Goal: Task Accomplishment & Management: Manage account settings

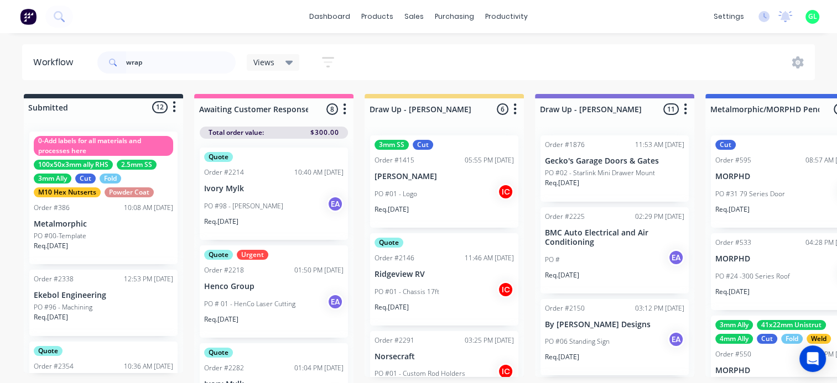
type input "wrap"
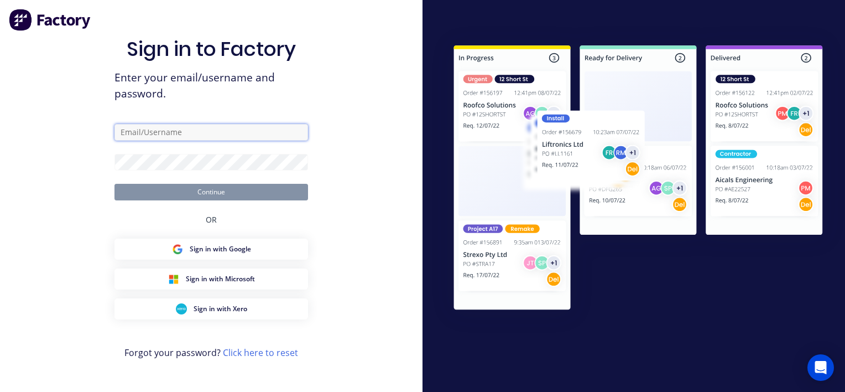
type input "[PERSON_NAME][EMAIL_ADDRESS][DOMAIN_NAME]"
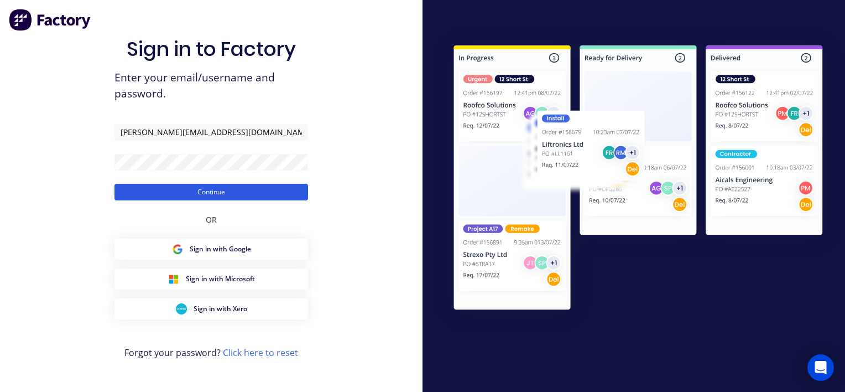
click at [181, 196] on button "Continue" at bounding box center [212, 192] width 194 height 17
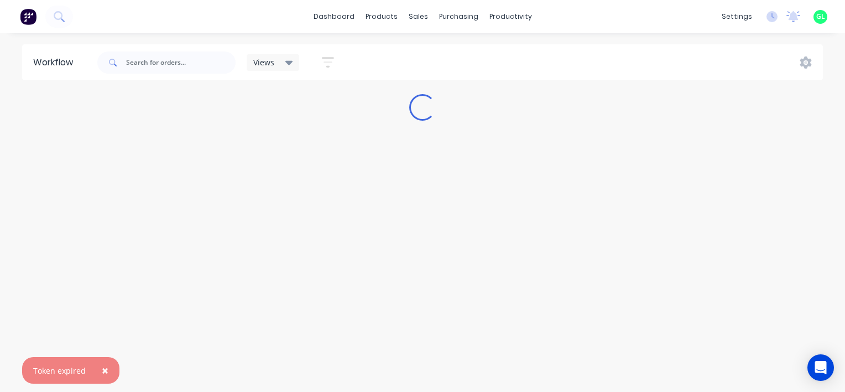
click at [819, 16] on span "GL" at bounding box center [821, 17] width 9 height 10
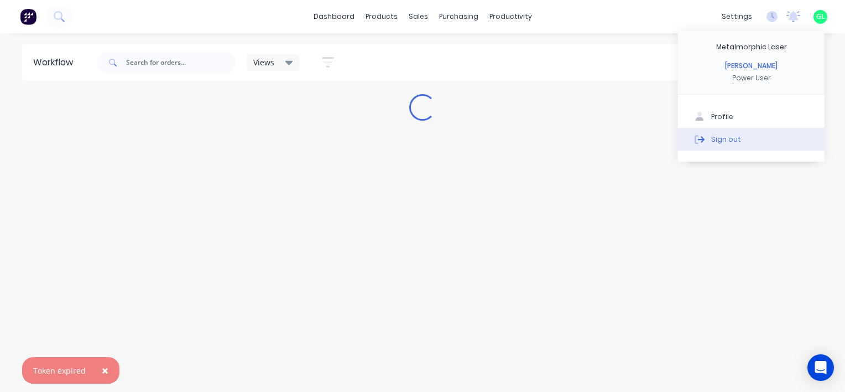
click at [725, 139] on div "Sign out" at bounding box center [726, 139] width 30 height 10
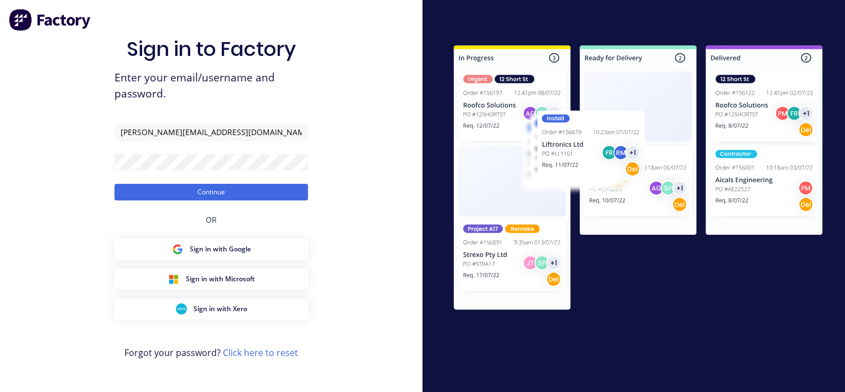
drag, startPoint x: 237, startPoint y: 130, endPoint x: 5, endPoint y: 113, distance: 232.4
click at [3, 115] on div "Sign in to Factory Enter your email/username and password. [PERSON_NAME][EMAIL_…" at bounding box center [211, 196] width 423 height 392
type input "workshop@metalmorphiclaser.com.au"
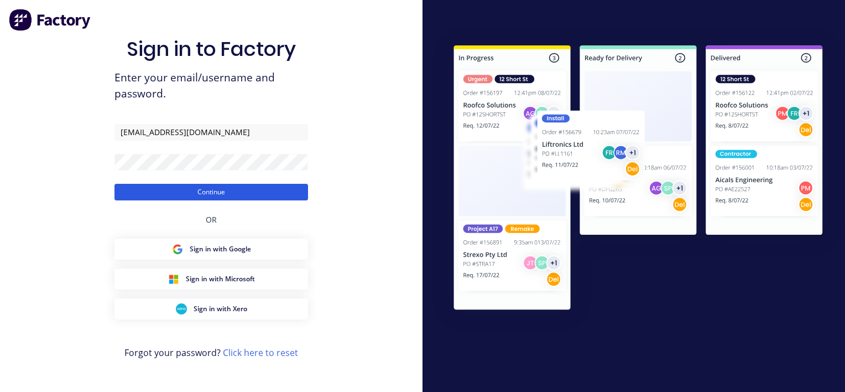
click at [139, 193] on button "Continue" at bounding box center [212, 192] width 194 height 17
